Goal: Task Accomplishment & Management: Manage account settings

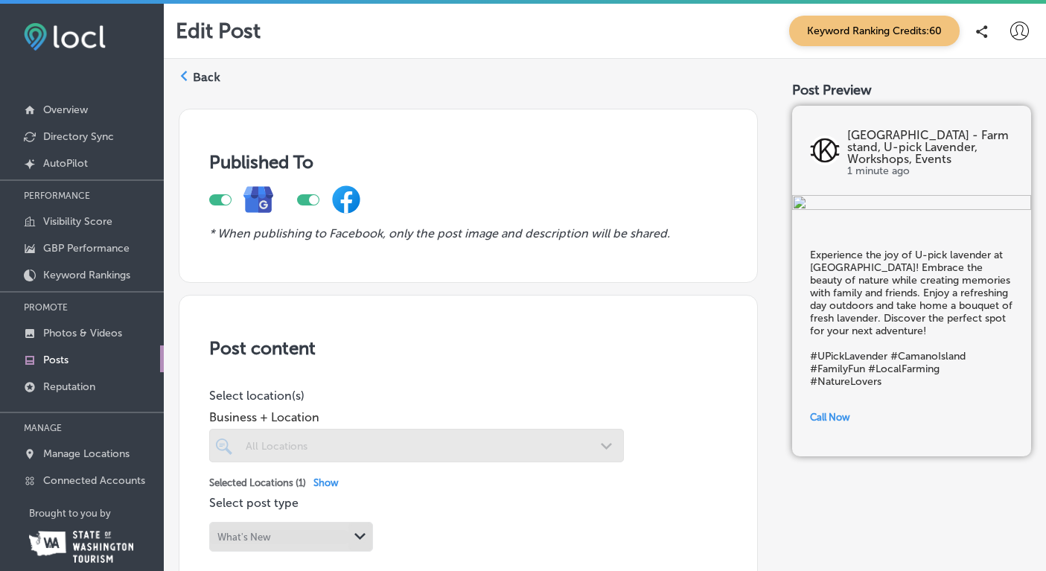
click at [201, 76] on label "Back" at bounding box center [207, 77] width 28 height 16
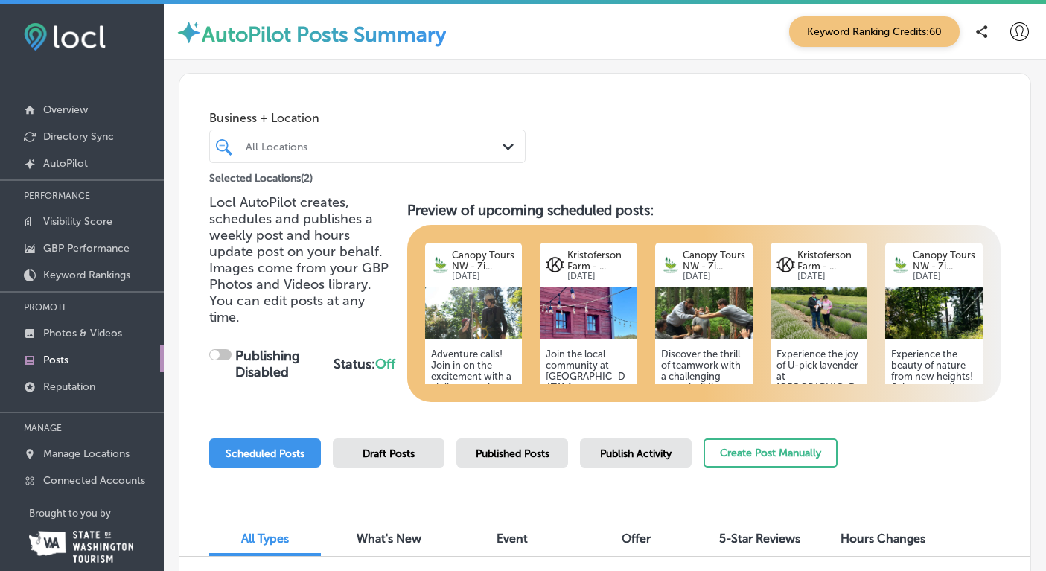
scroll to position [110, 0]
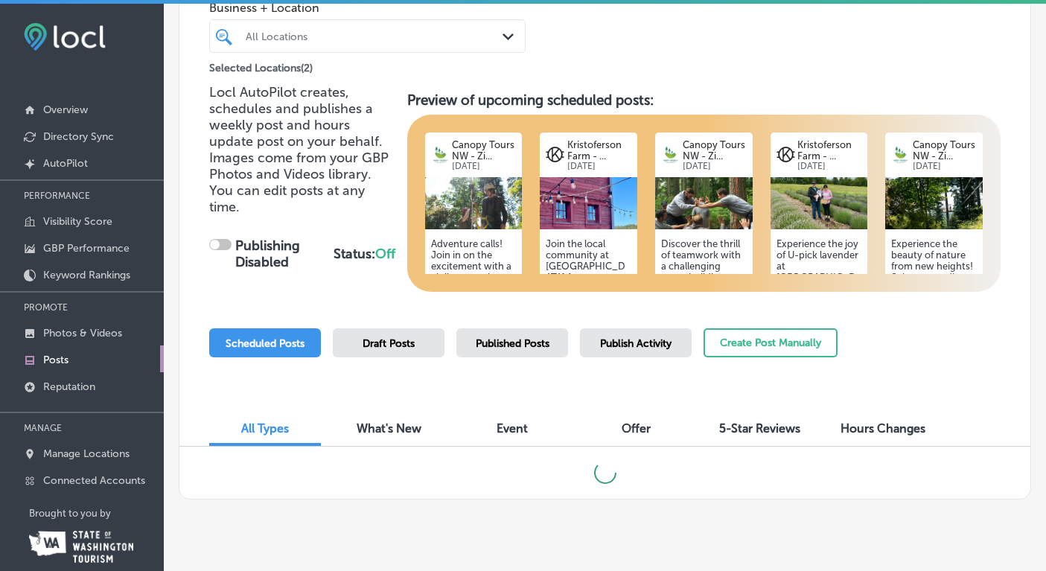
checkbox input "true"
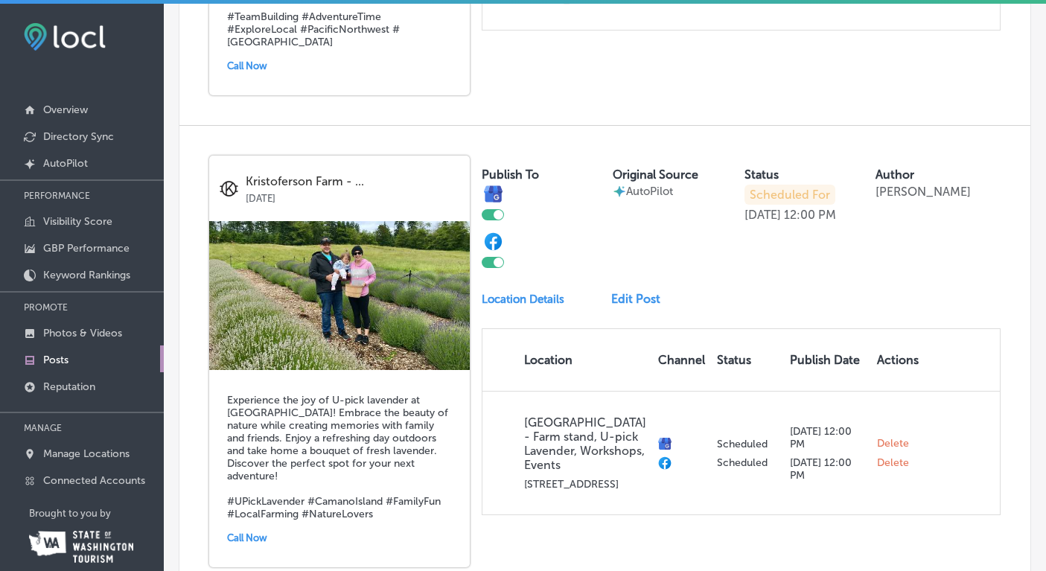
scroll to position [1854, 0]
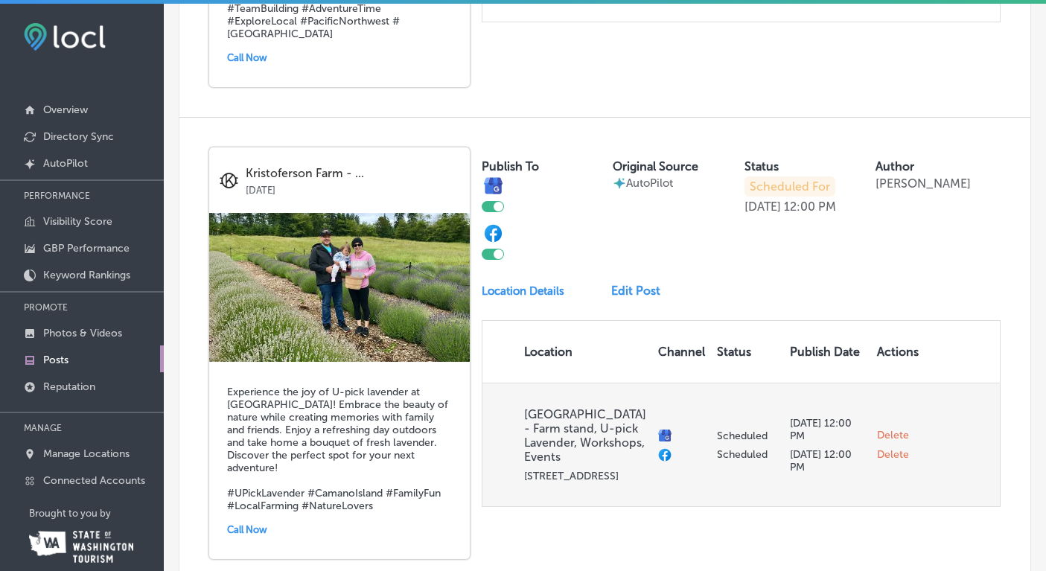
click at [888, 429] on span "Delete" at bounding box center [893, 435] width 32 height 13
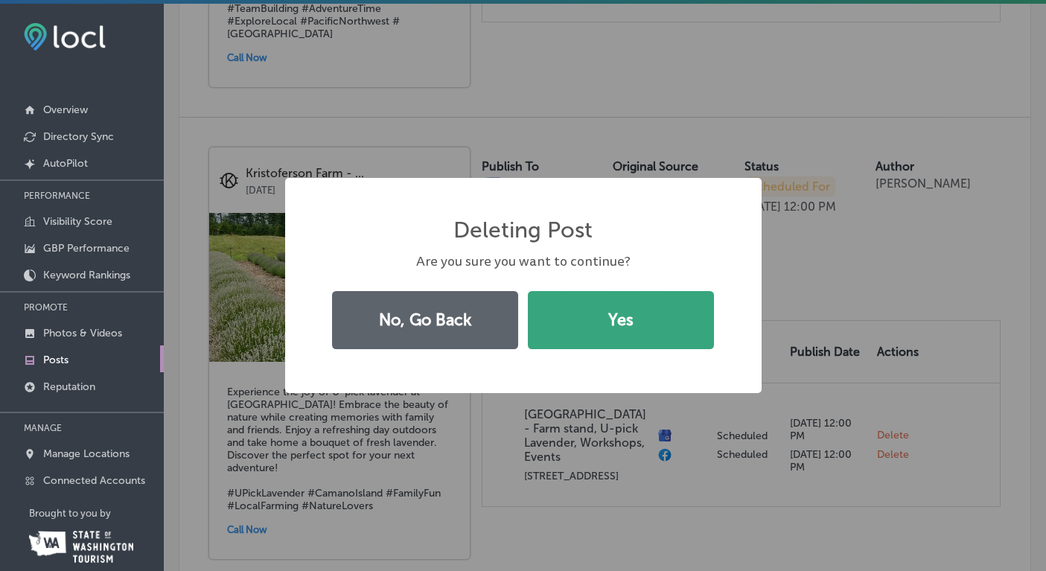
click at [675, 325] on button "Yes" at bounding box center [621, 320] width 186 height 58
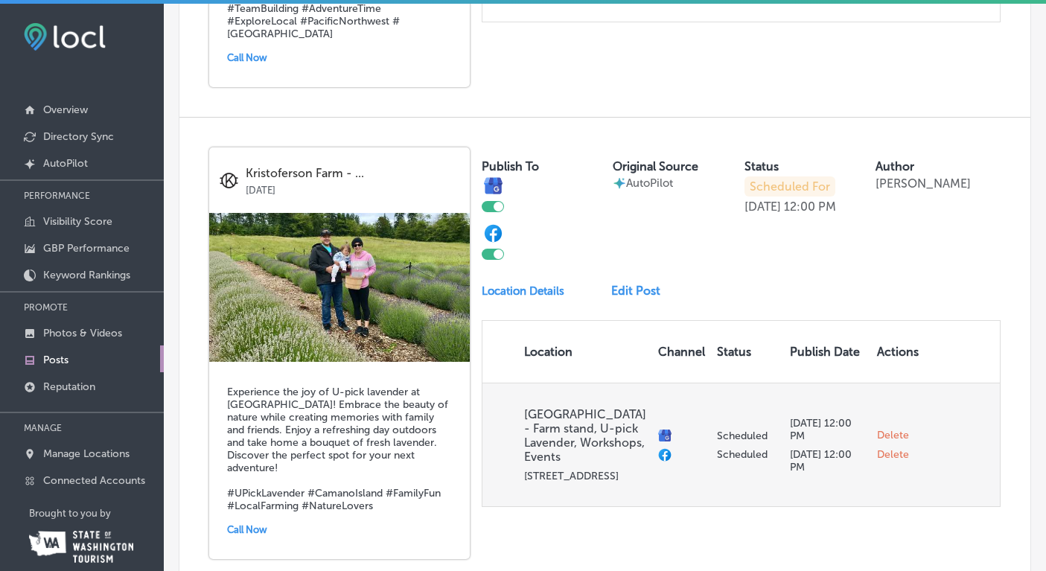
checkbox input "false"
click at [887, 439] on span "Delete" at bounding box center [893, 445] width 32 height 13
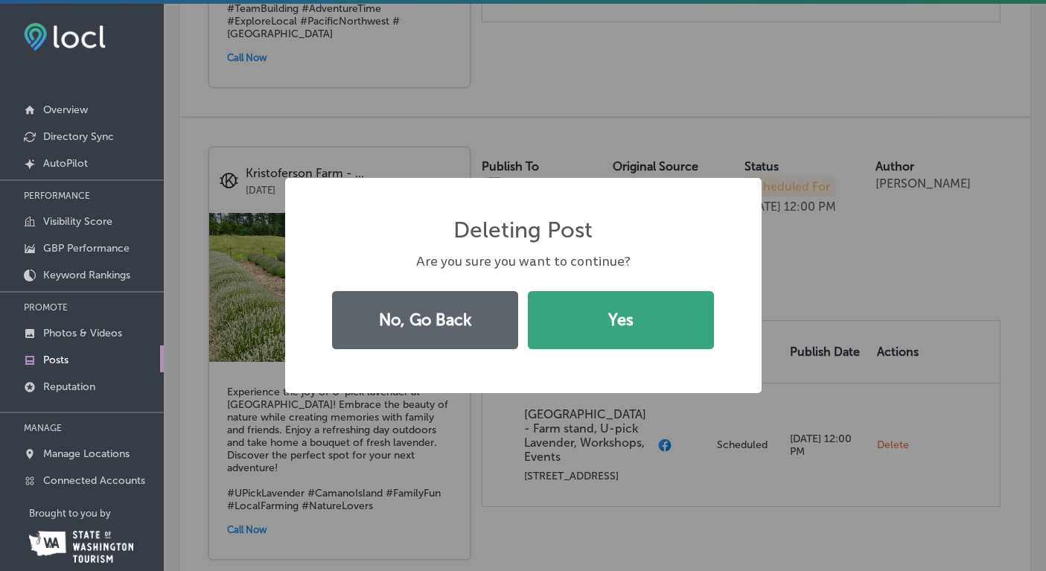
click at [663, 320] on button "Yes" at bounding box center [621, 320] width 186 height 58
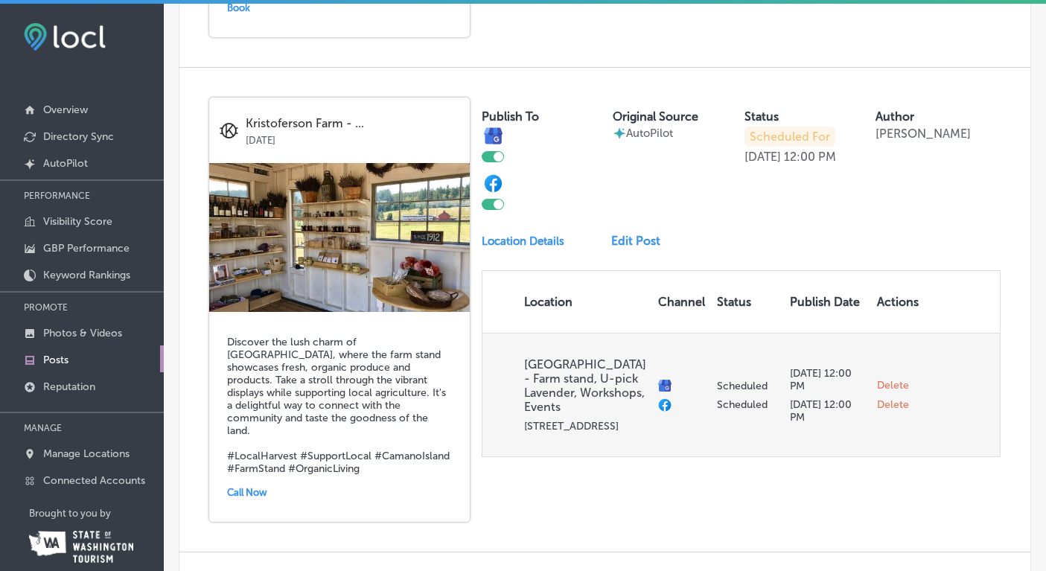
scroll to position [2380, 0]
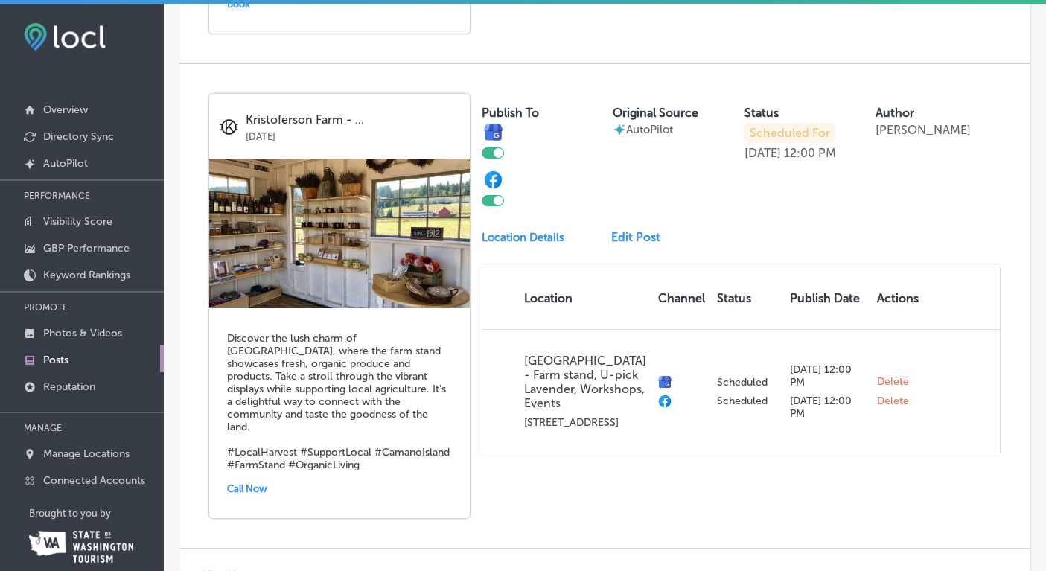
click at [643, 230] on link "Edit Post" at bounding box center [641, 237] width 61 height 14
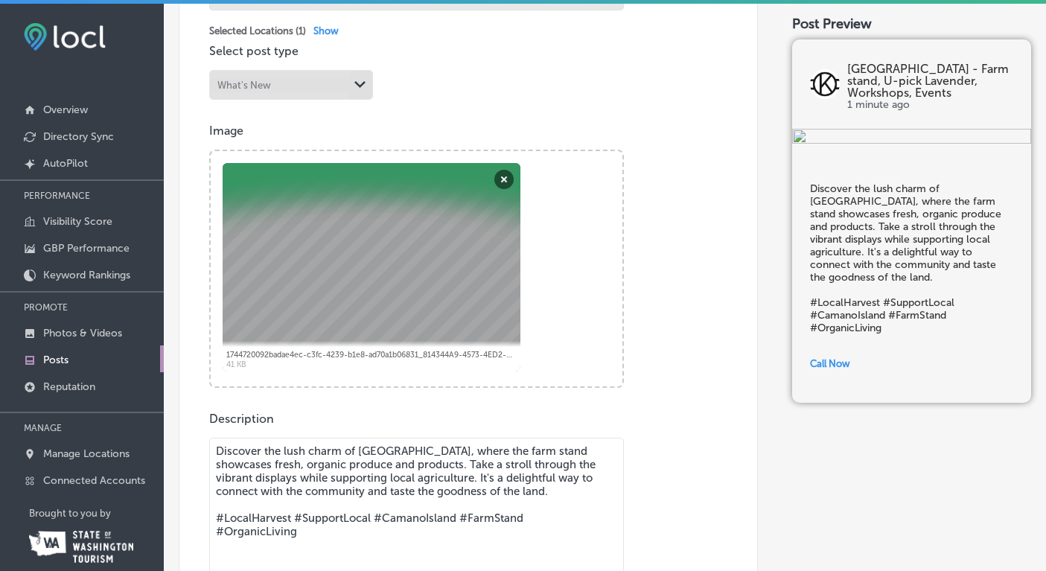
scroll to position [470, 0]
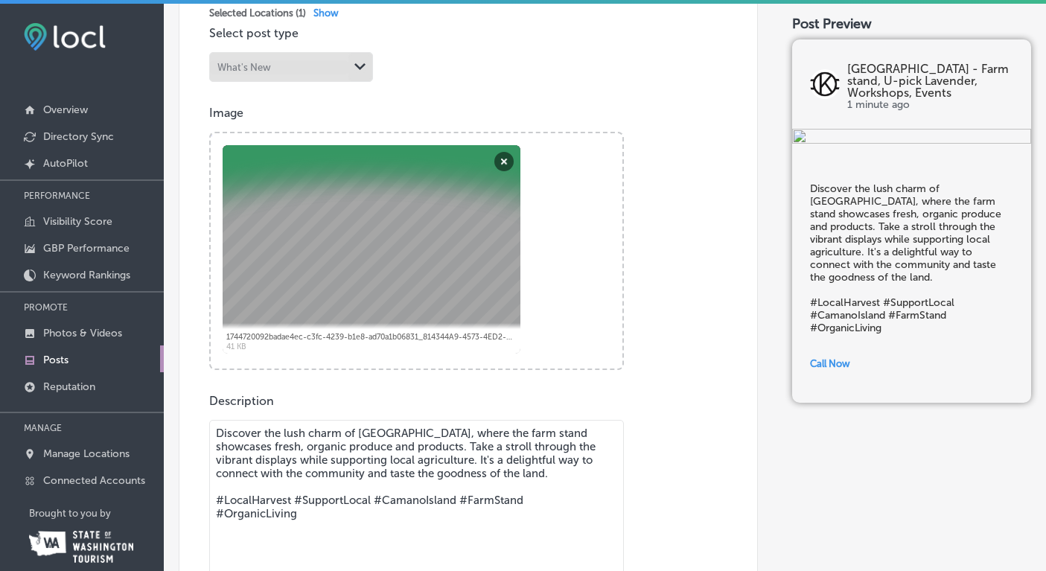
click at [686, 170] on div "Image Powered by PQINA Browse Or drag and drop a photo 1744720092badae4ec-c3fc-…" at bounding box center [468, 238] width 518 height 264
click at [663, 188] on div "Image Powered by PQINA Browse Or drag and drop a photo 1744720092badae4ec-c3fc-…" at bounding box center [468, 238] width 518 height 264
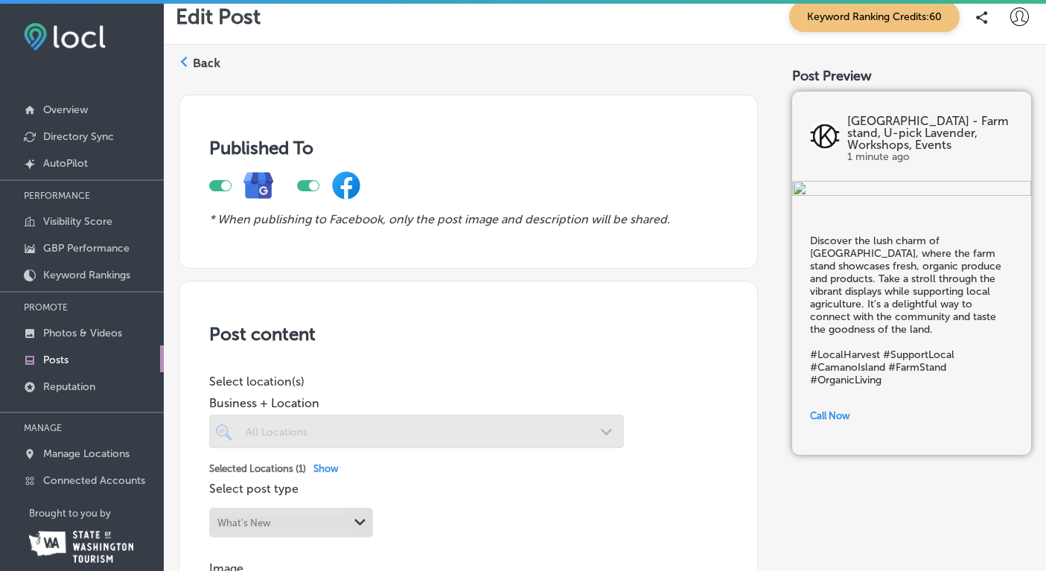
scroll to position [0, 0]
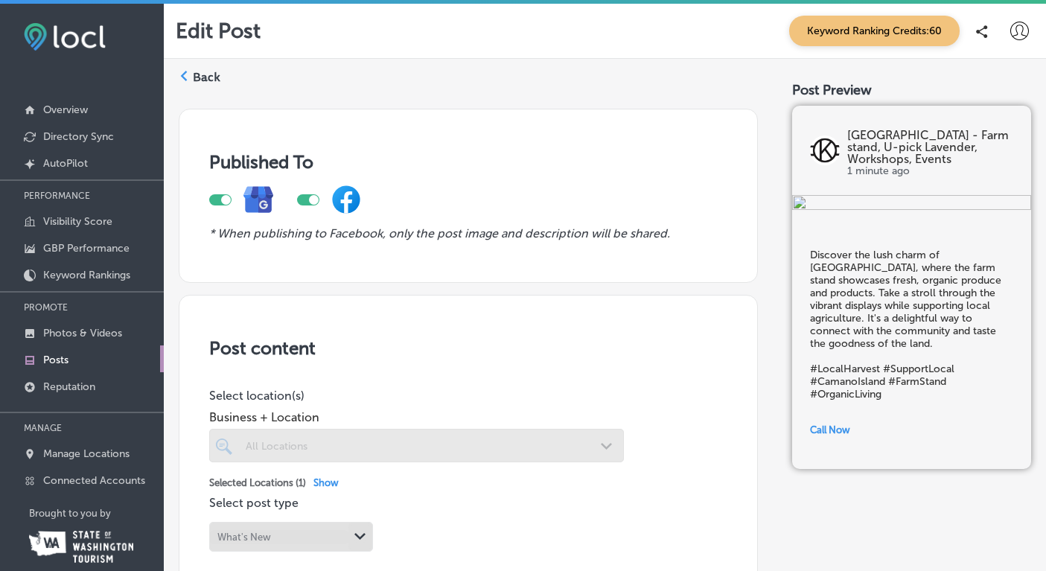
click at [206, 74] on label "Back" at bounding box center [207, 77] width 28 height 16
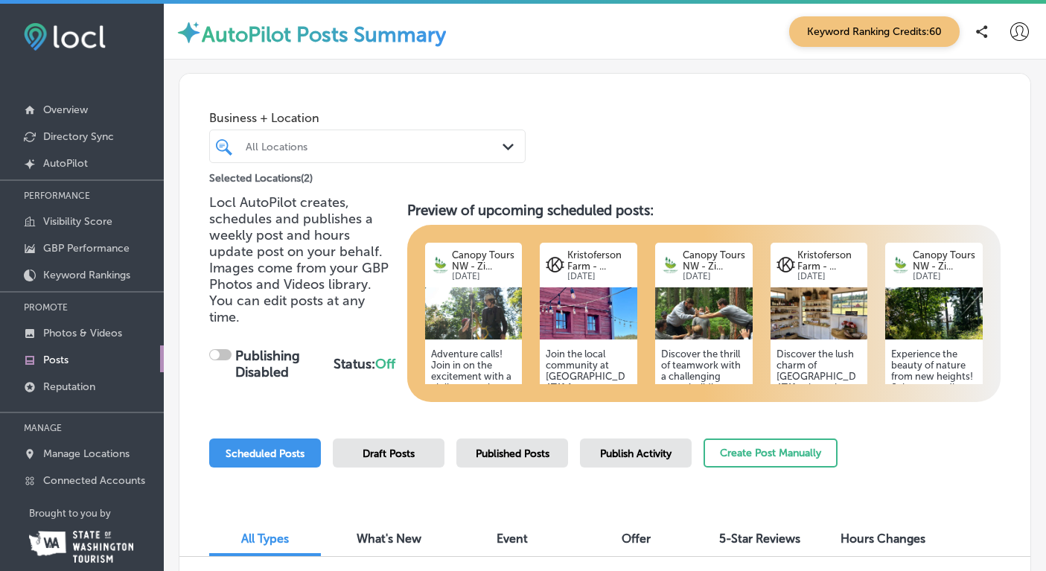
checkbox input "true"
